Goal: Transaction & Acquisition: Book appointment/travel/reservation

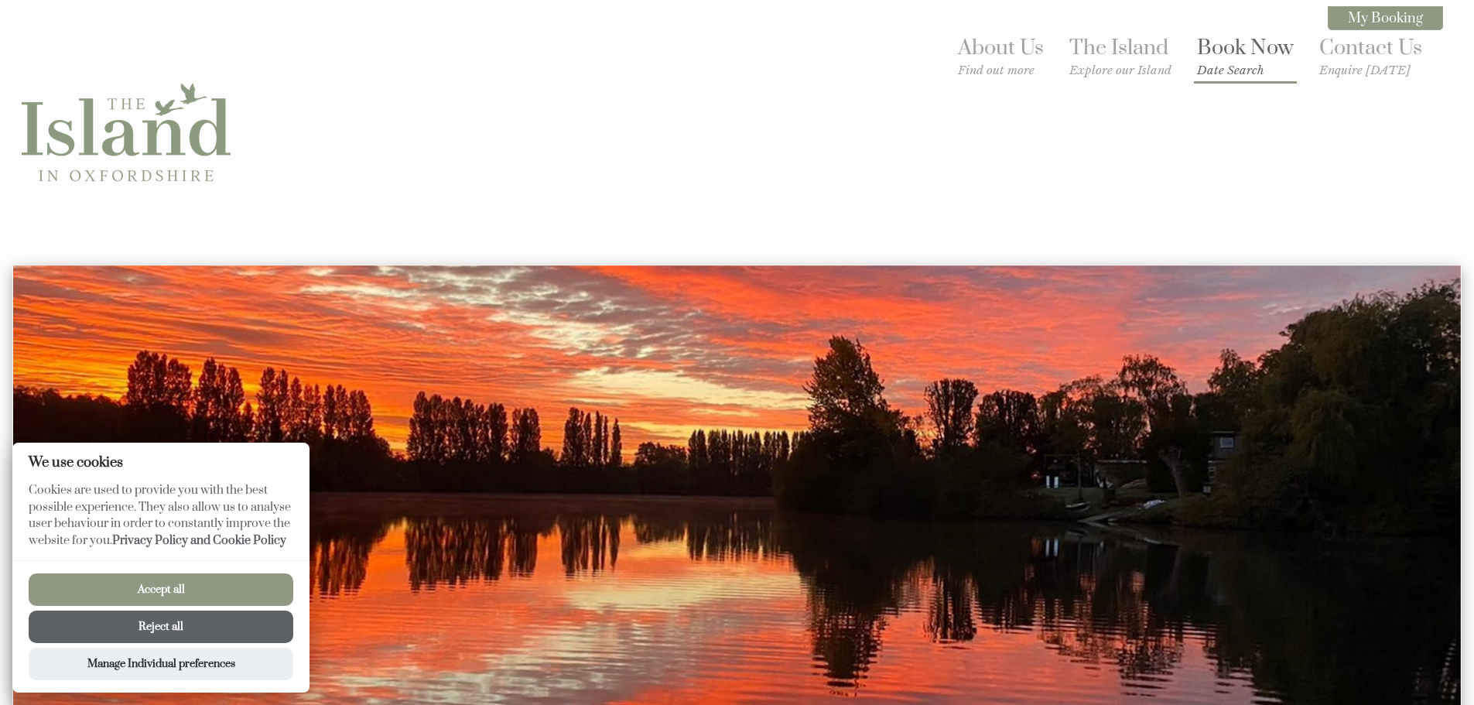
click at [1232, 53] on link "Book Now Date Search" at bounding box center [1245, 56] width 97 height 43
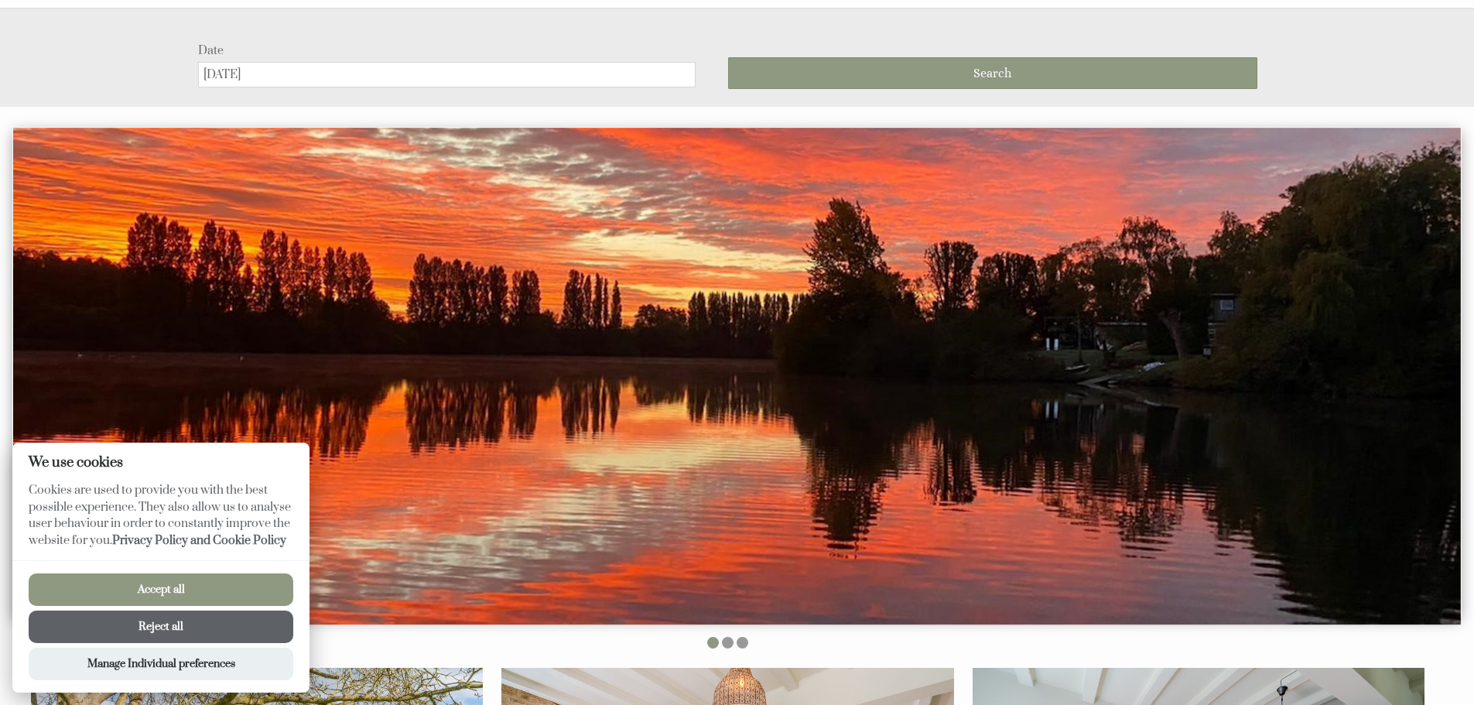
scroll to position [265, 0]
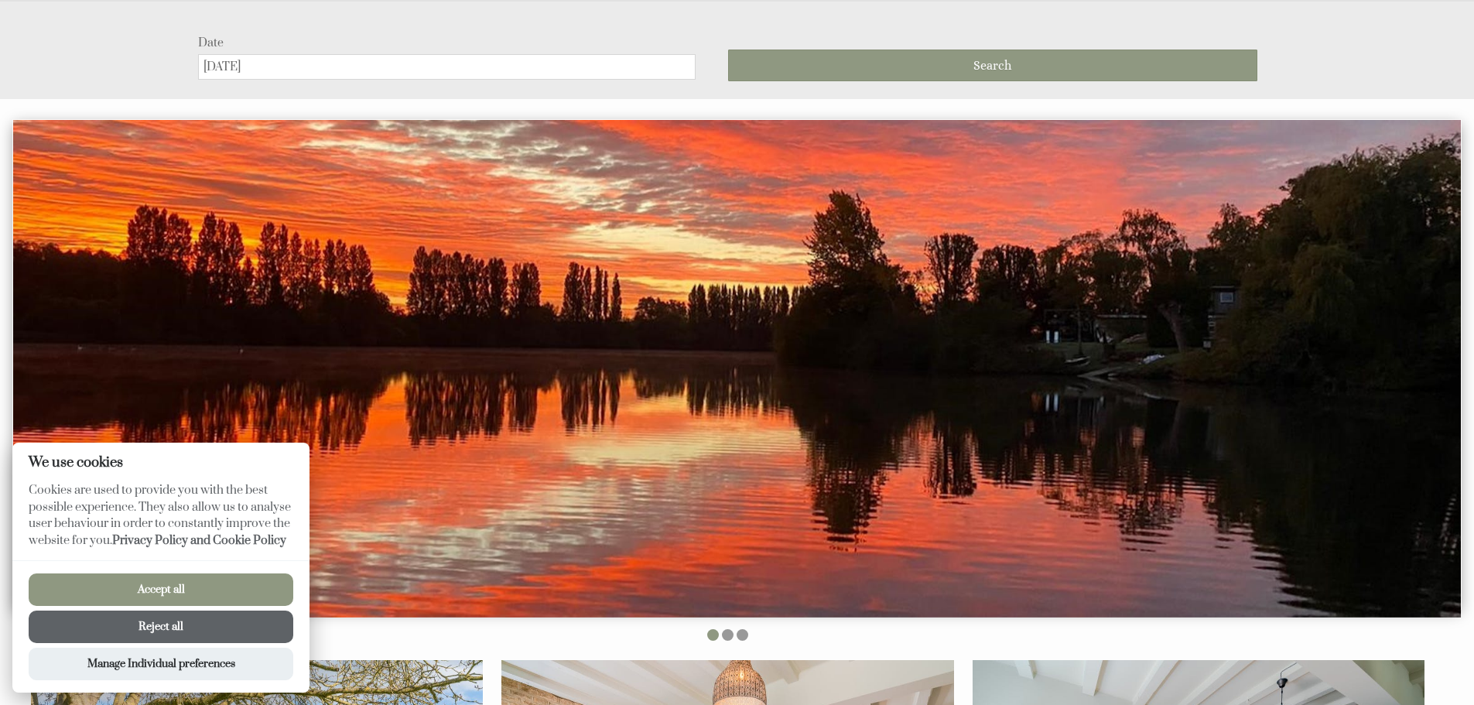
click at [197, 618] on button "Reject all" at bounding box center [161, 627] width 265 height 33
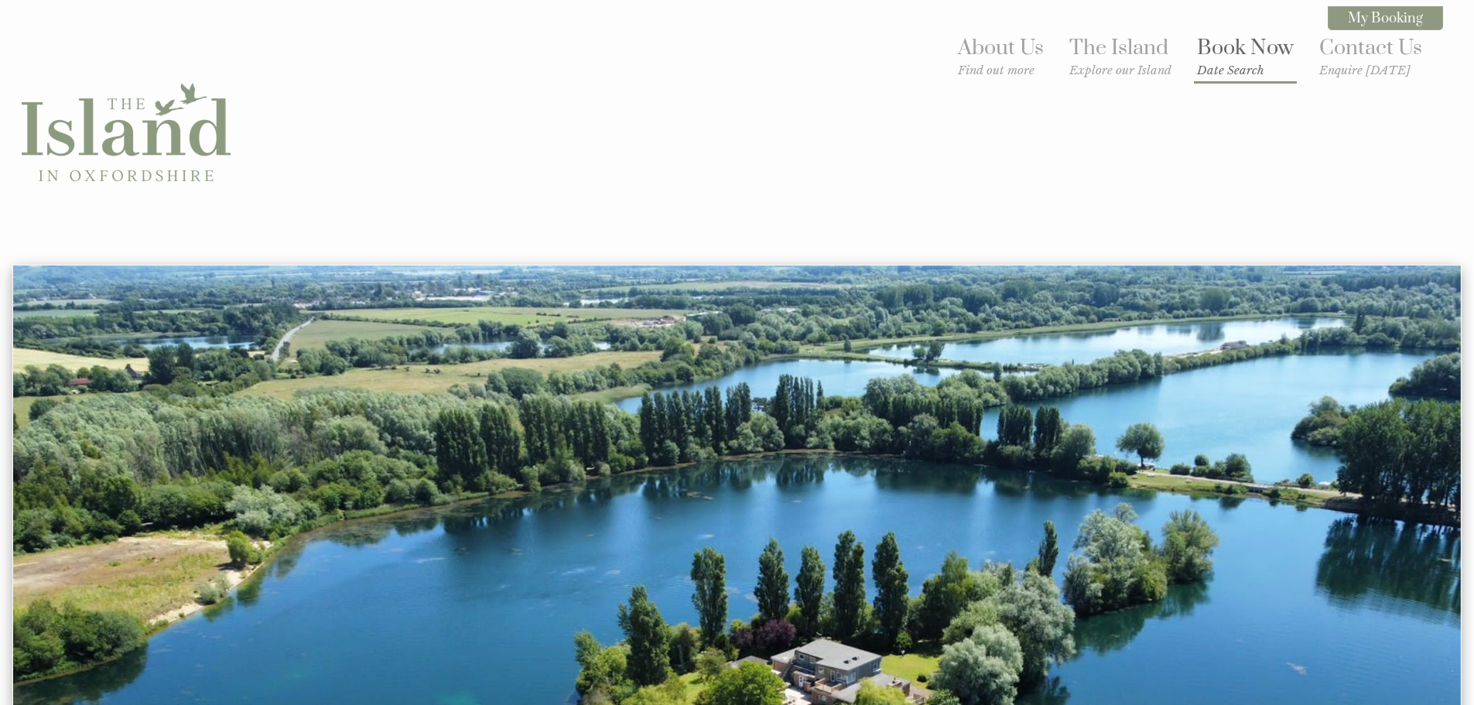
click at [1216, 68] on small "Date Search" at bounding box center [1245, 70] width 97 height 15
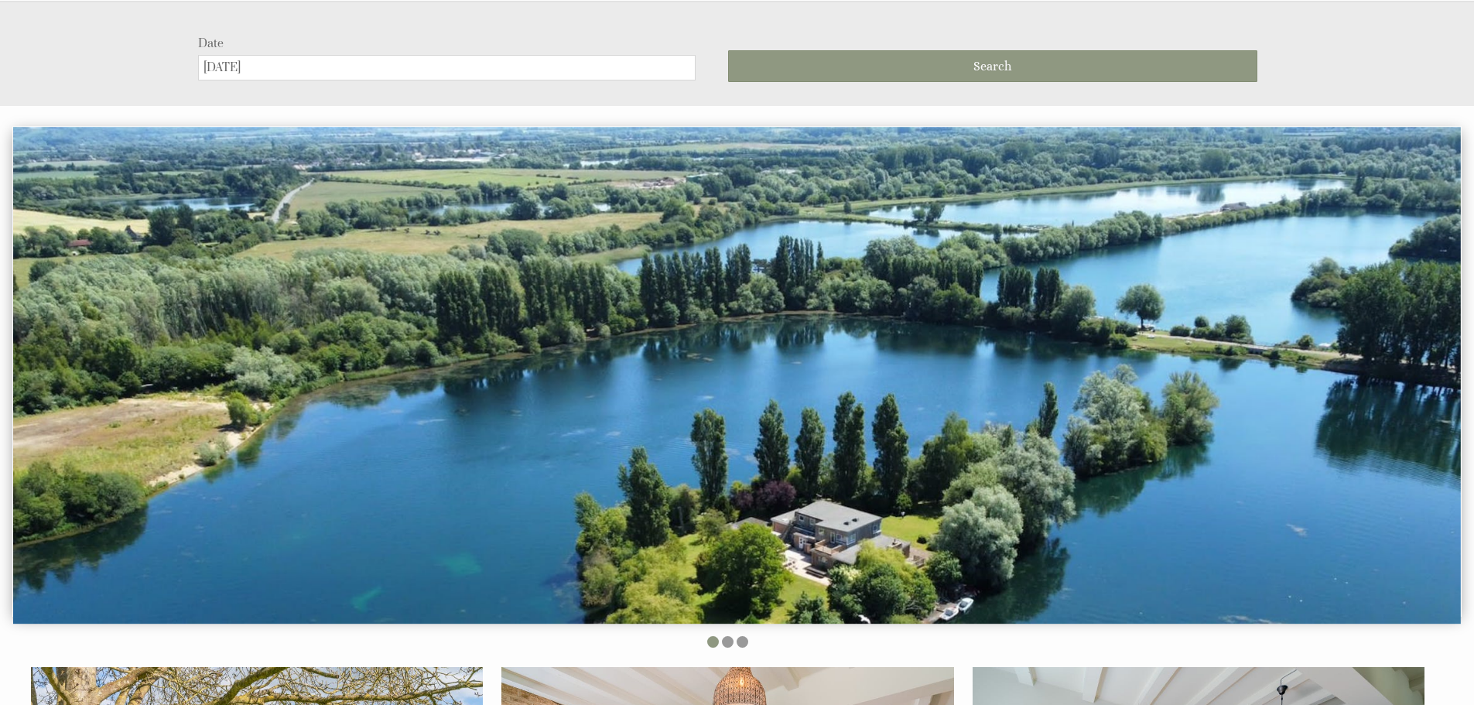
scroll to position [265, 0]
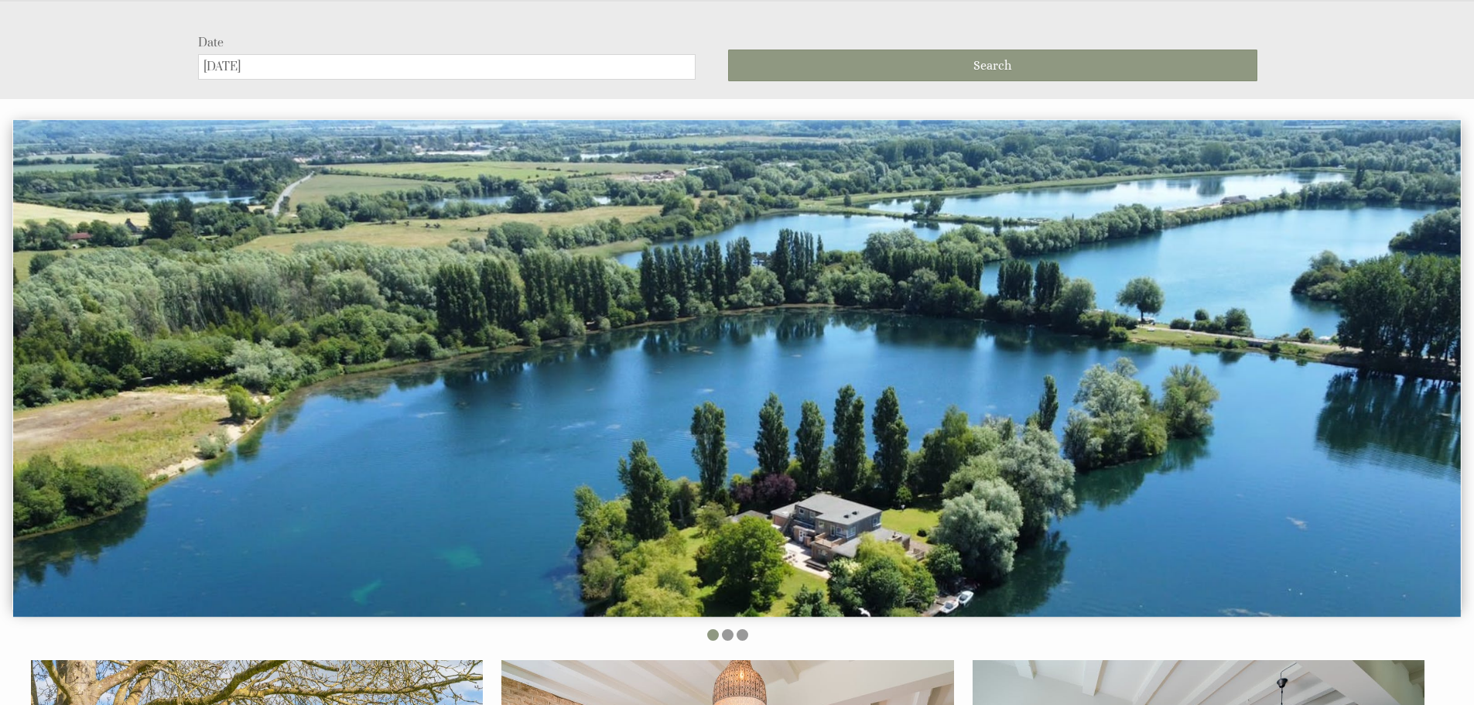
click at [523, 69] on input "[DATE]" at bounding box center [447, 67] width 498 height 26
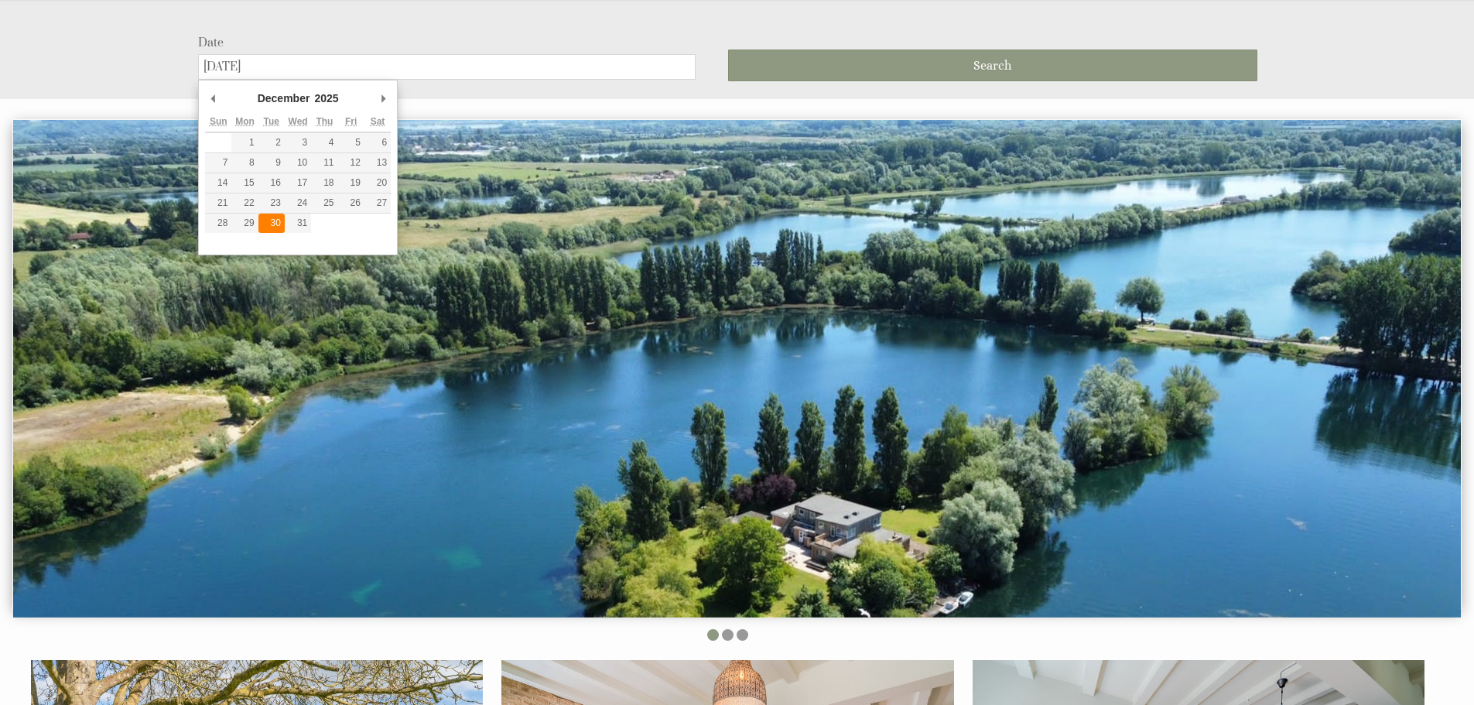
type input "[DATE]"
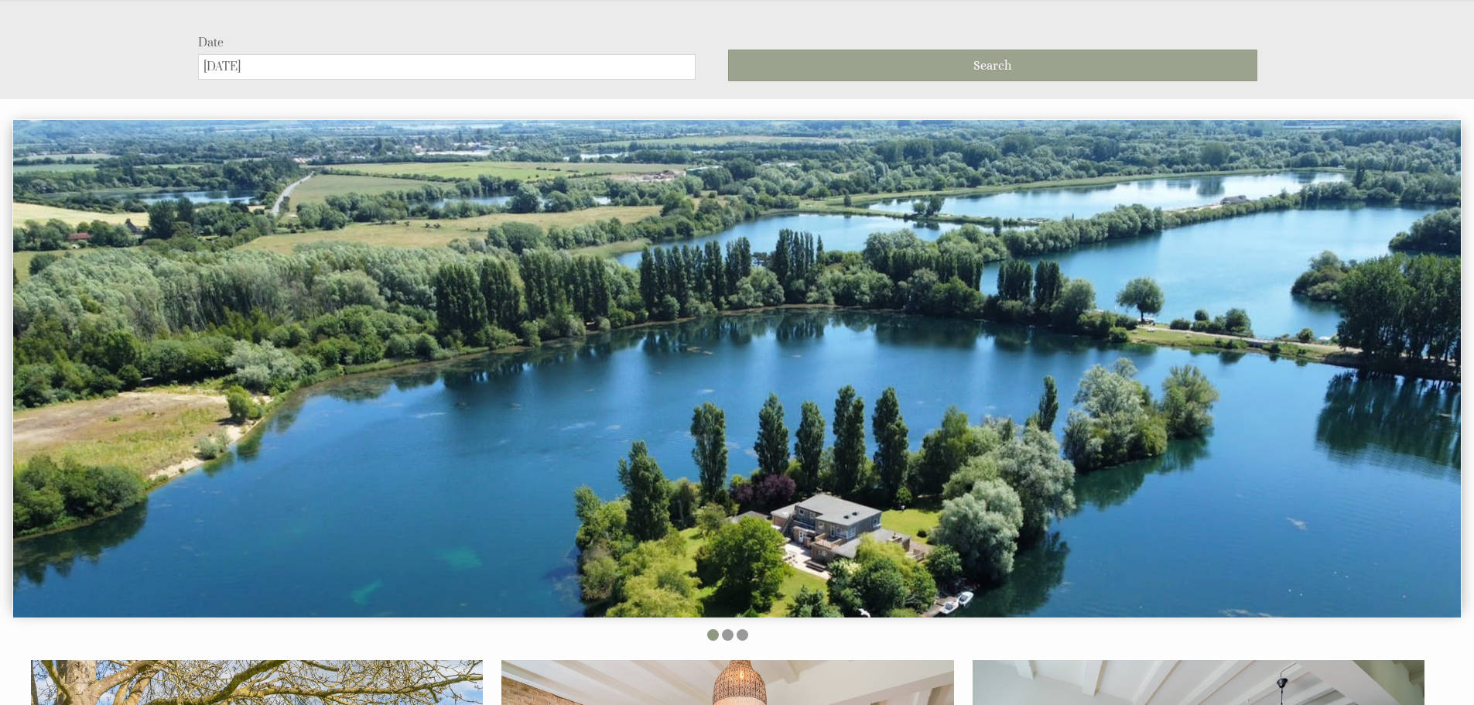
click at [874, 72] on button "Search" at bounding box center [992, 66] width 529 height 32
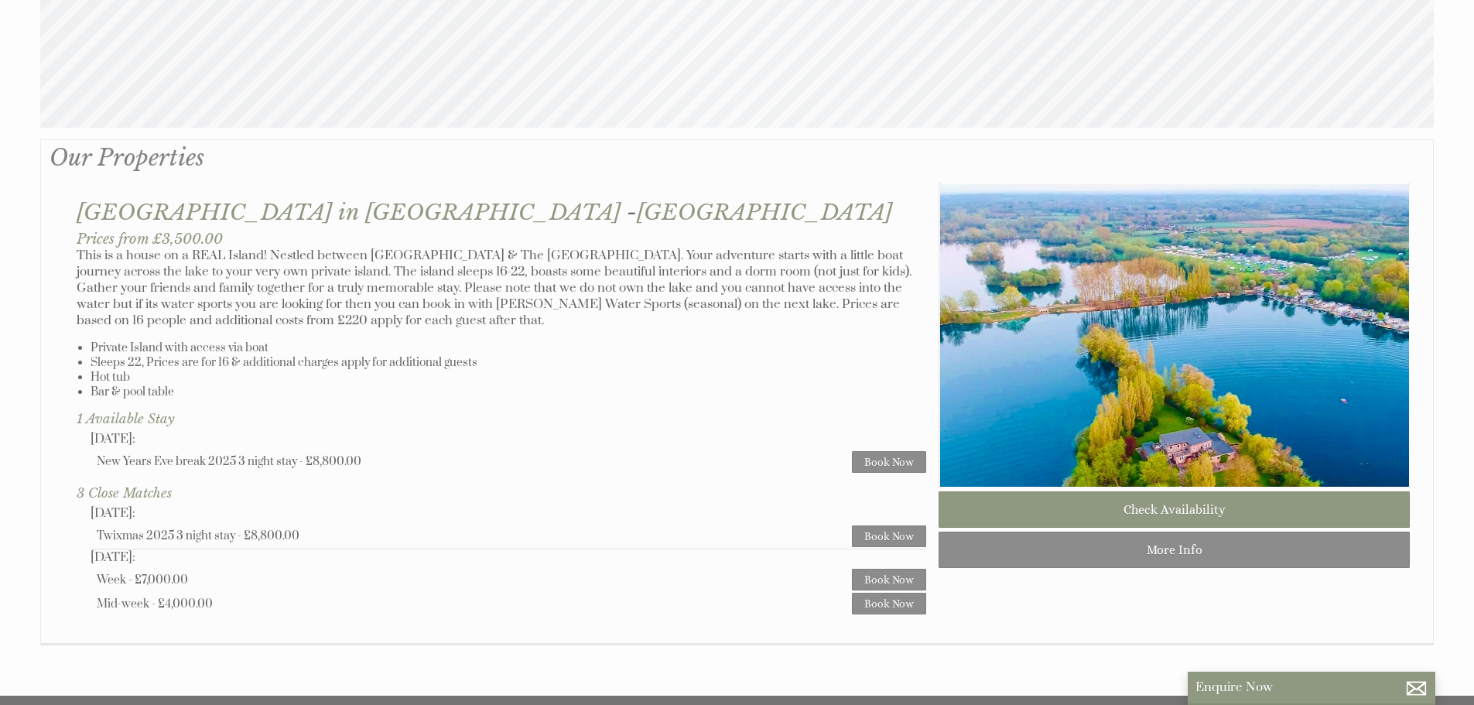
scroll to position [929, 0]
